Goal: Information Seeking & Learning: Learn about a topic

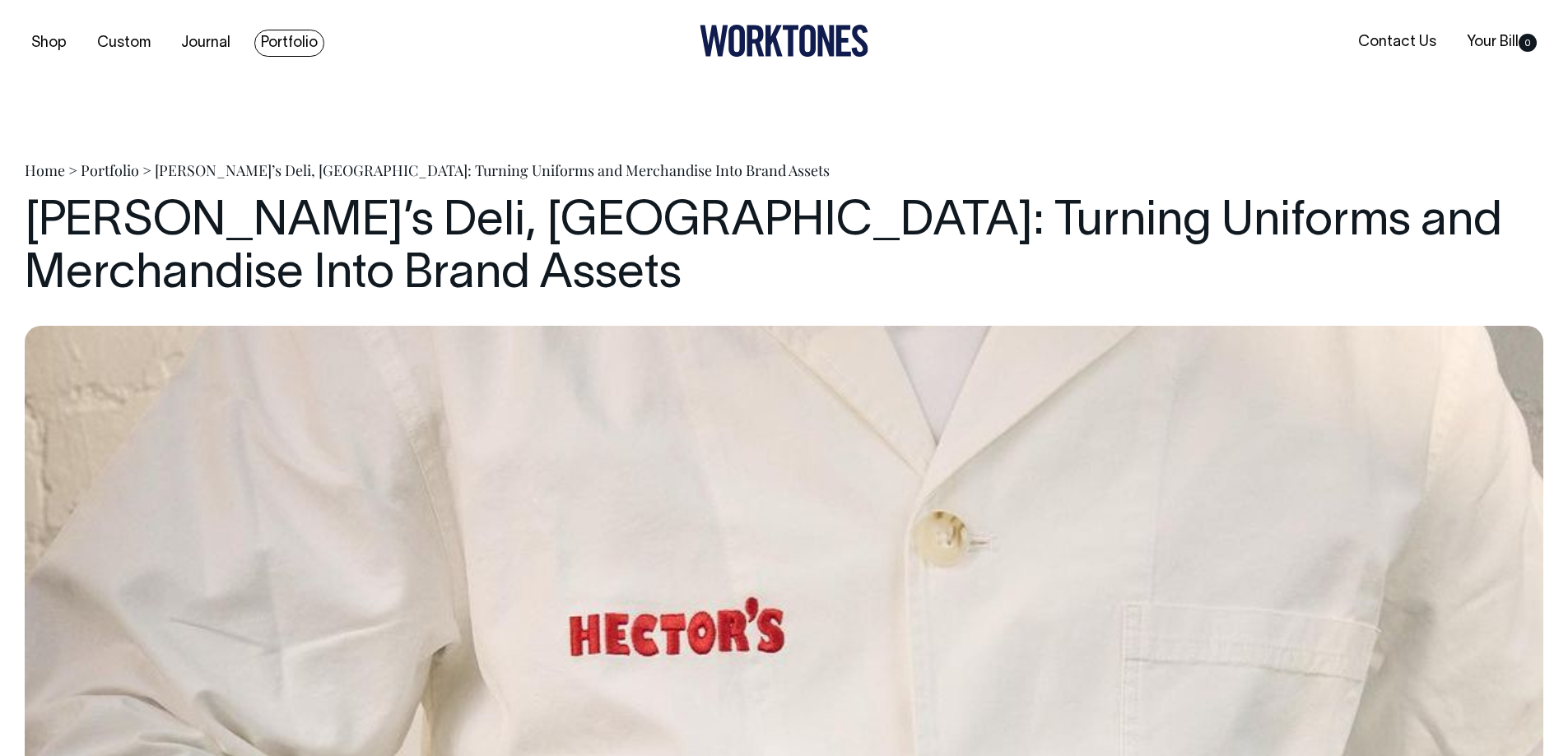
click at [296, 42] on link "Portfolio" at bounding box center [289, 43] width 70 height 28
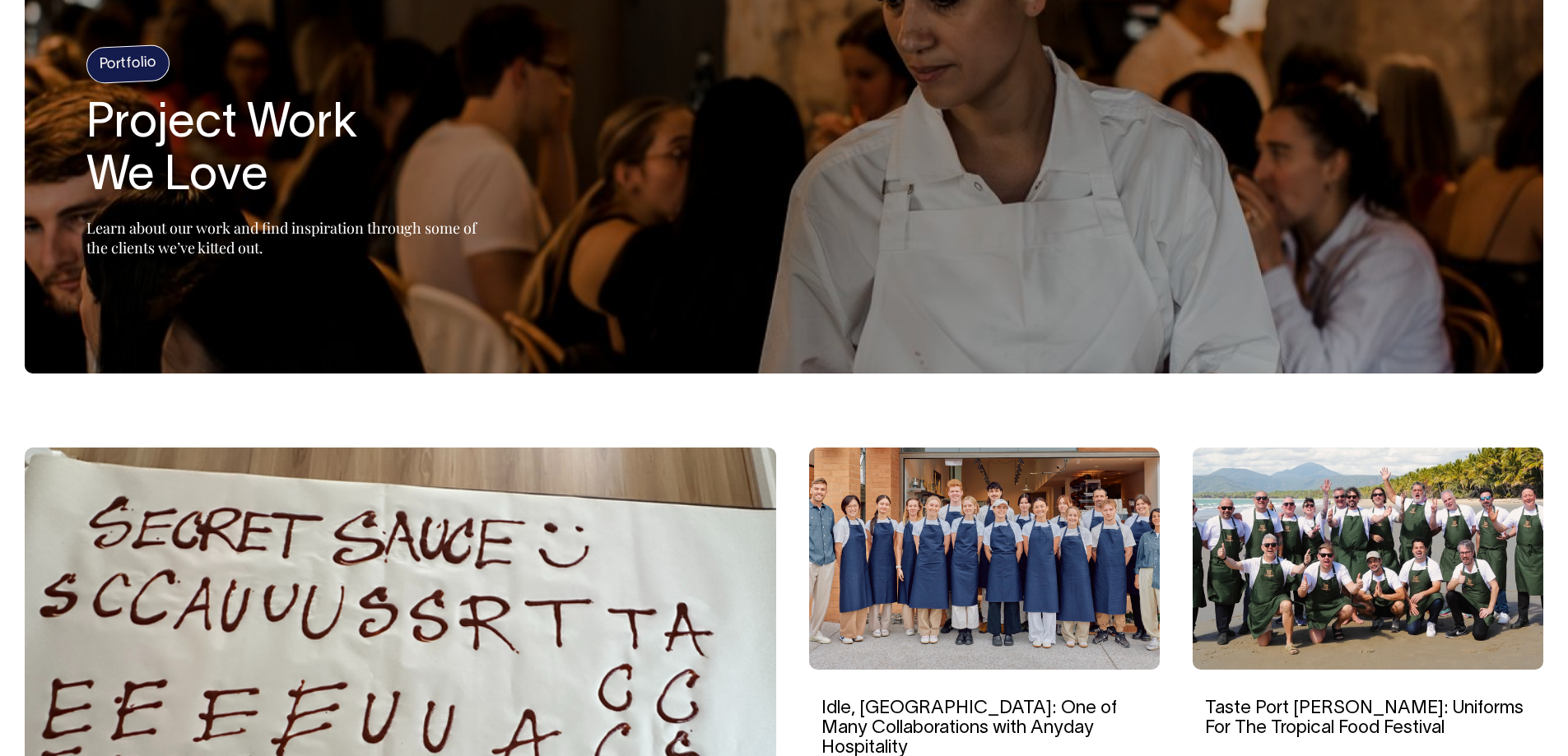
scroll to position [282, 0]
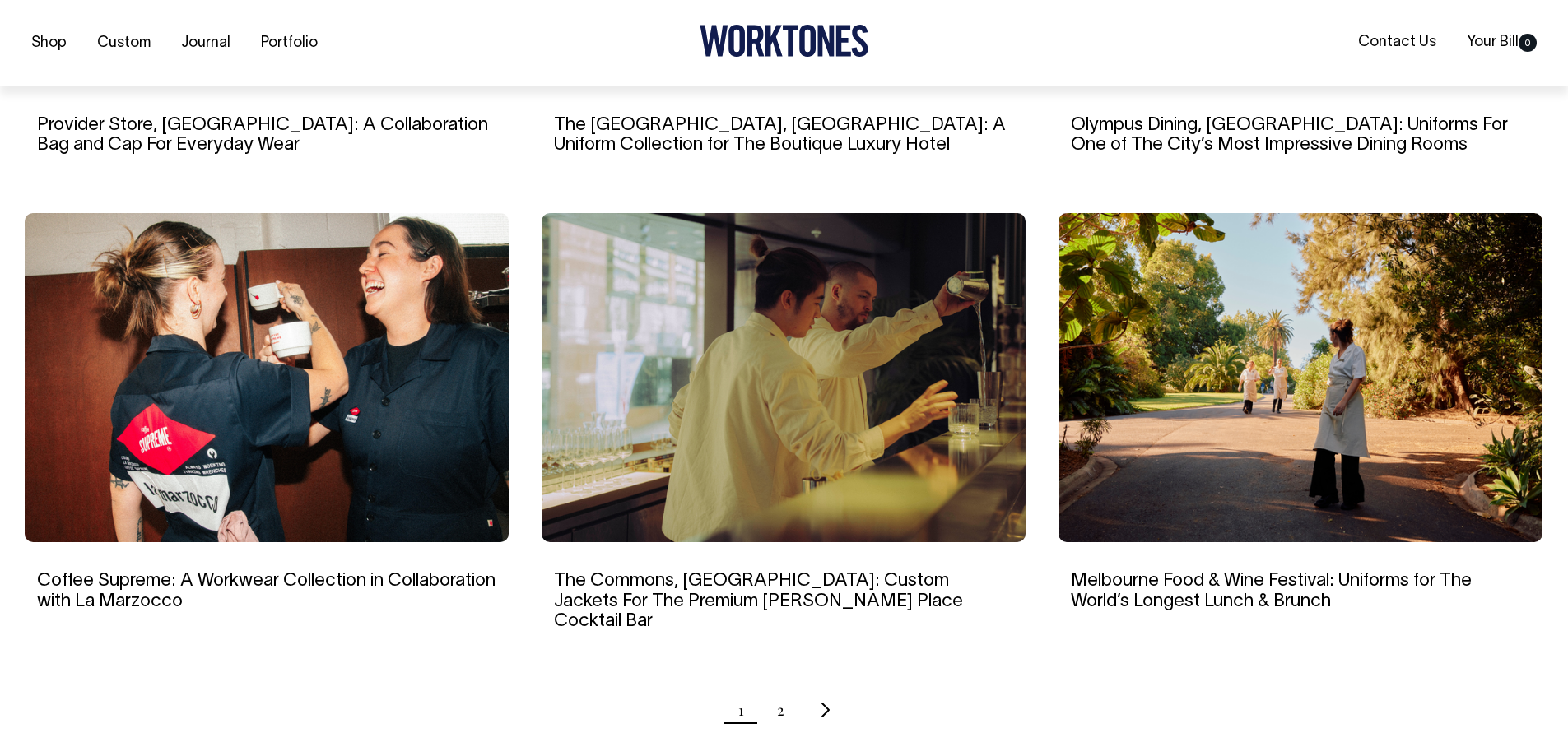
click at [925, 408] on img at bounding box center [783, 378] width 484 height 329
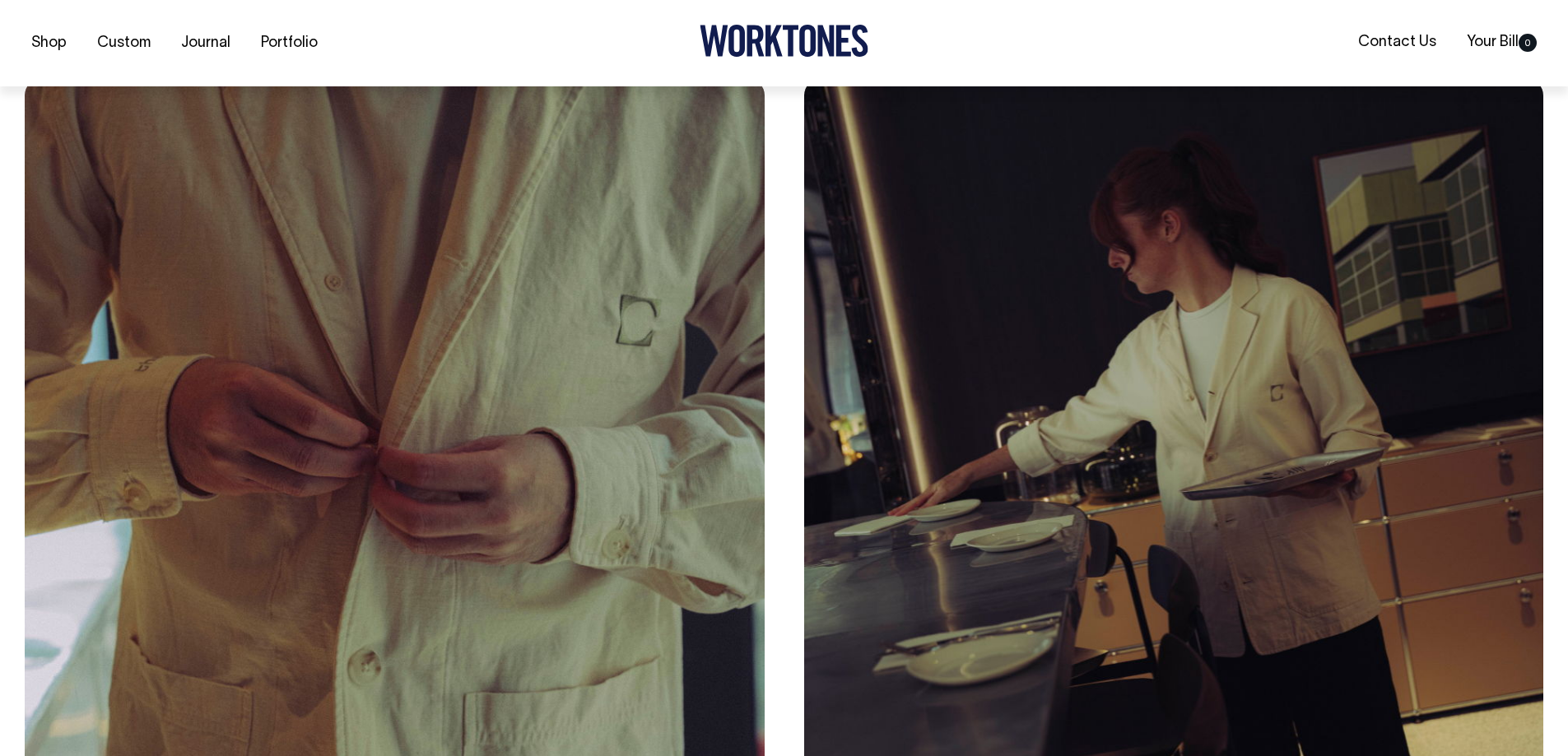
scroll to position [8806, 0]
